Goal: Task Accomplishment & Management: Manage account settings

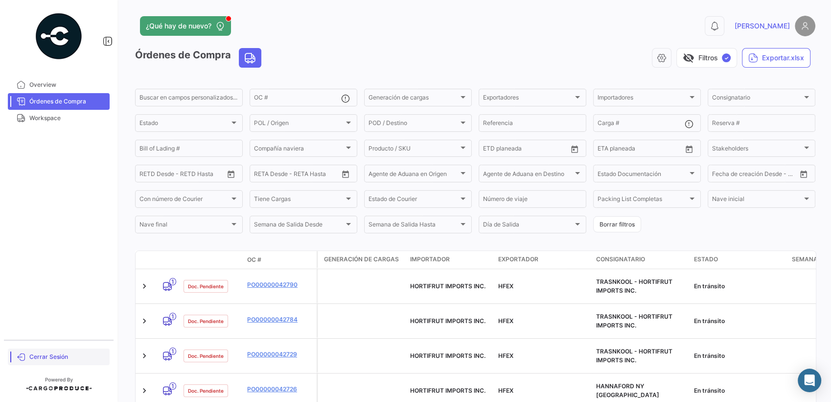
click at [53, 362] on link "Cerrar Sesión" at bounding box center [59, 356] width 102 height 17
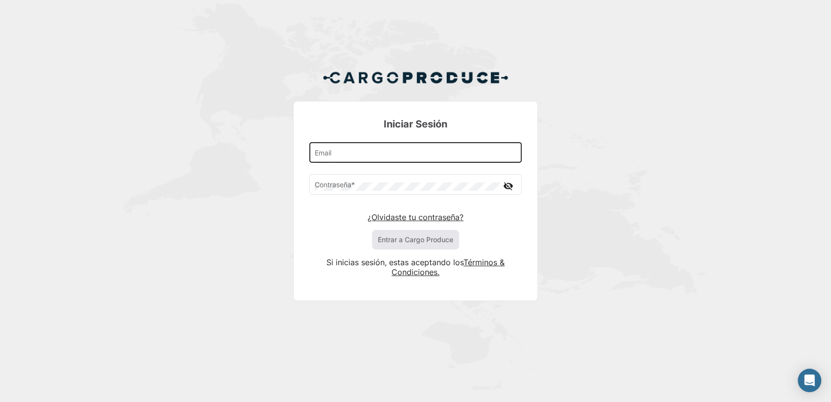
click at [343, 143] on div "Email" at bounding box center [416, 152] width 202 height 23
click at [334, 154] on input "Email" at bounding box center [416, 154] width 202 height 8
click at [329, 155] on input "Email" at bounding box center [416, 154] width 202 height 8
click at [681, 177] on div "Iniciar Sesión p Email Contraseña * visibility_off ¿Olvidaste tu contraseña? En…" at bounding box center [415, 189] width 831 height 378
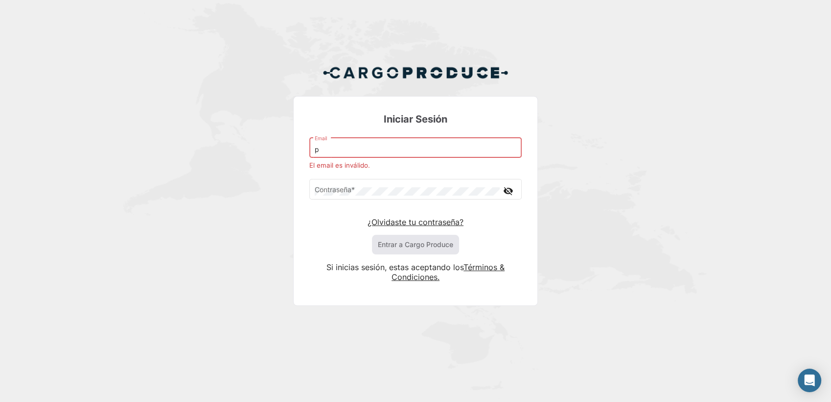
click at [322, 151] on input "p" at bounding box center [416, 149] width 202 height 8
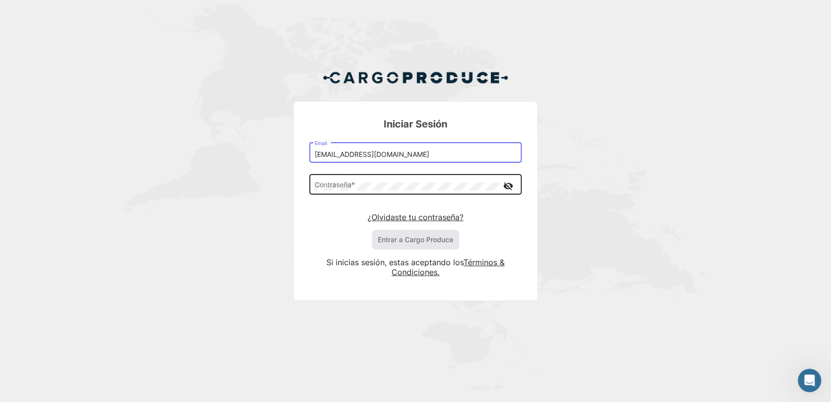
type input "[EMAIL_ADDRESS][DOMAIN_NAME]"
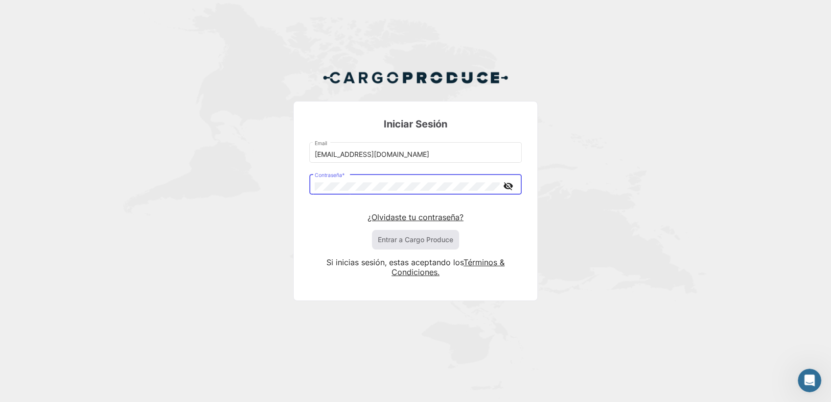
click at [436, 218] on link "¿Olvidaste tu contraseña?" at bounding box center [416, 217] width 96 height 10
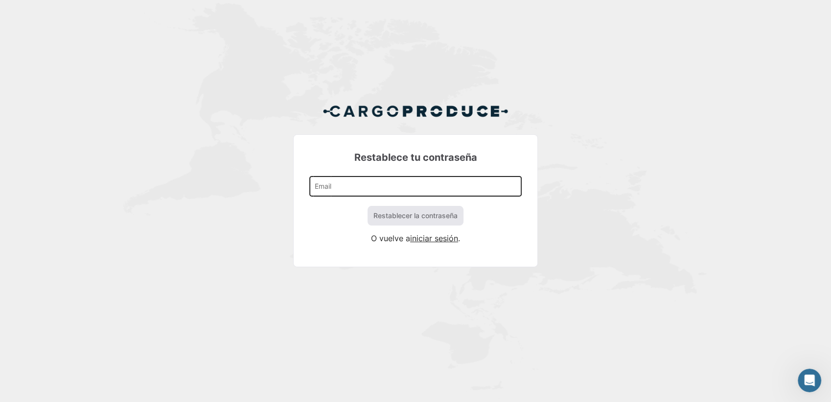
click at [322, 182] on div "Email" at bounding box center [416, 185] width 202 height 23
type input "[EMAIL_ADDRESS][DOMAIN_NAME]"
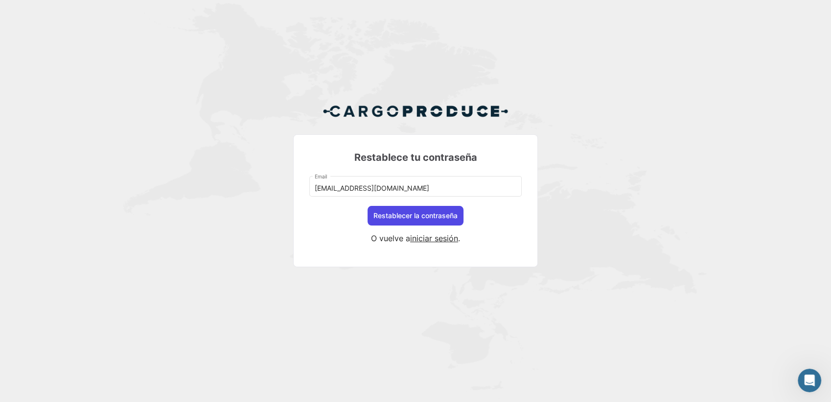
click at [388, 220] on button "Restablecer la contraseña" at bounding box center [416, 216] width 96 height 20
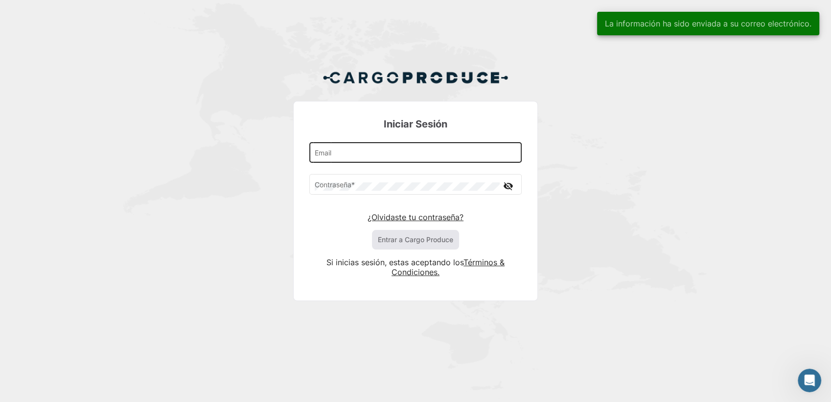
click at [329, 148] on div "Email" at bounding box center [416, 152] width 202 height 23
click at [325, 155] on input "Email" at bounding box center [416, 154] width 202 height 8
